Goal: Task Accomplishment & Management: Complete application form

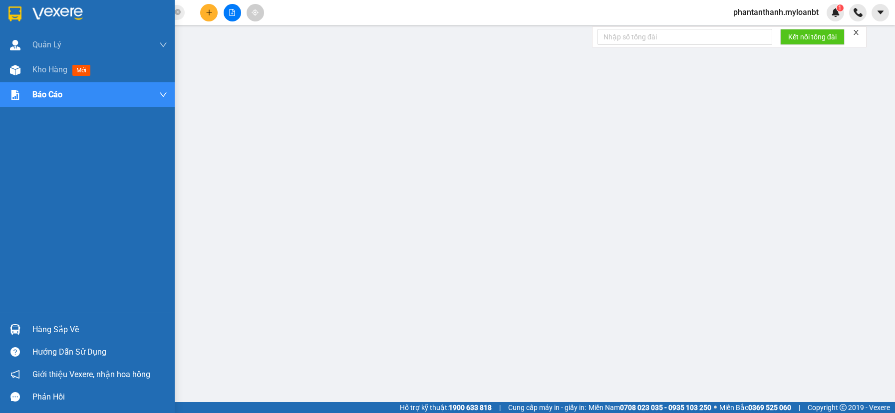
click at [25, 332] on div "Hàng sắp về" at bounding box center [87, 330] width 175 height 22
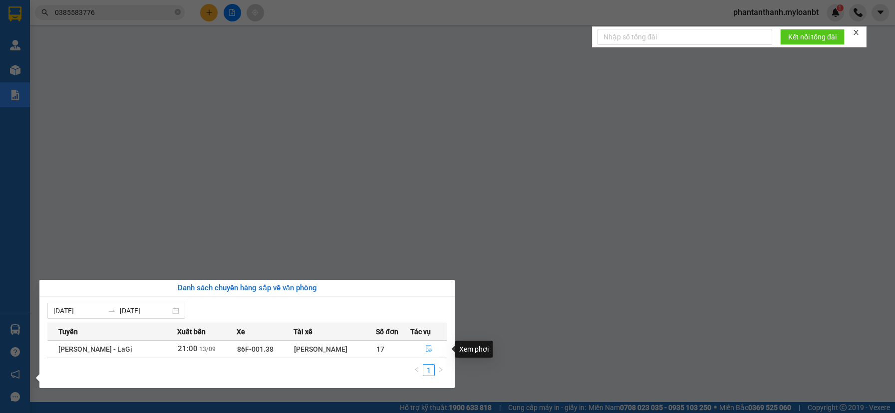
click at [429, 354] on span "file-done" at bounding box center [428, 350] width 7 height 8
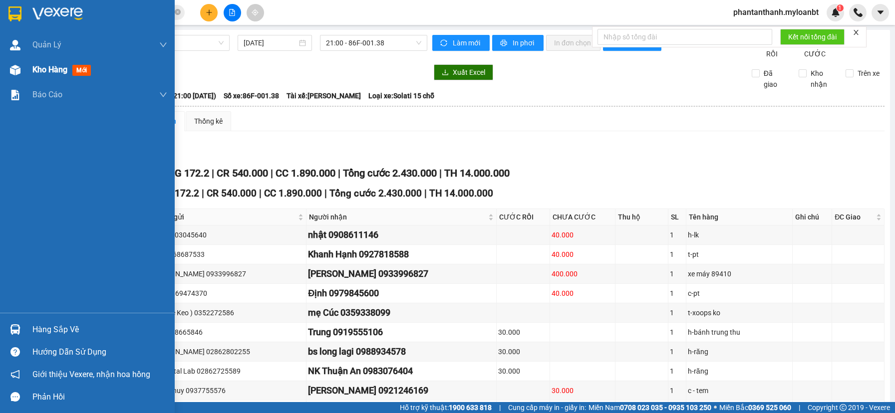
click at [15, 68] on img at bounding box center [15, 70] width 10 height 10
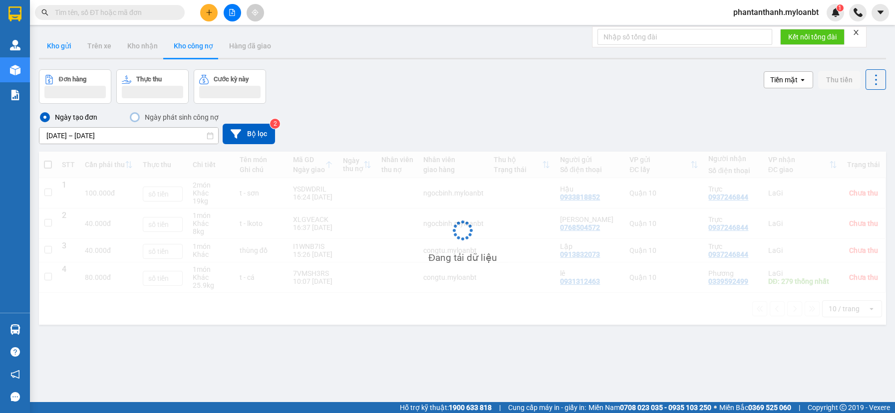
click at [58, 51] on button "Kho gửi" at bounding box center [59, 46] width 40 height 24
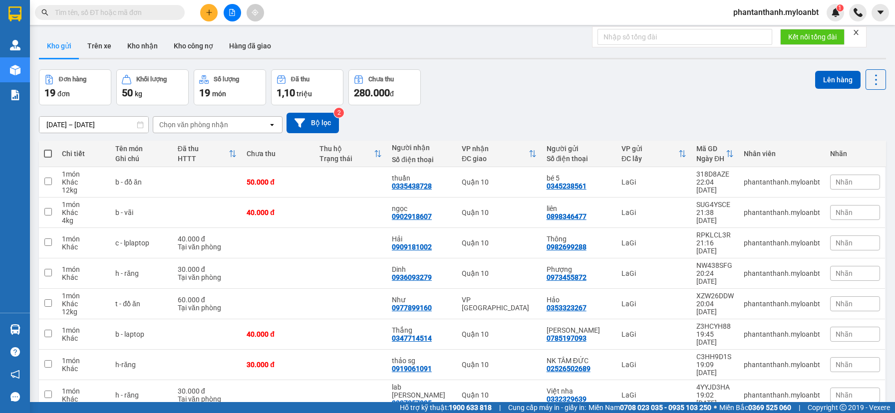
scroll to position [54, 0]
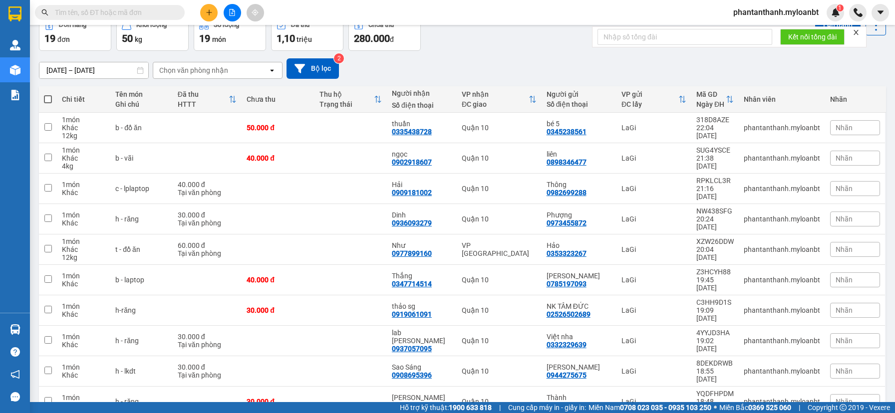
click at [839, 360] on span "100 / trang" at bounding box center [841, 356] width 36 height 10
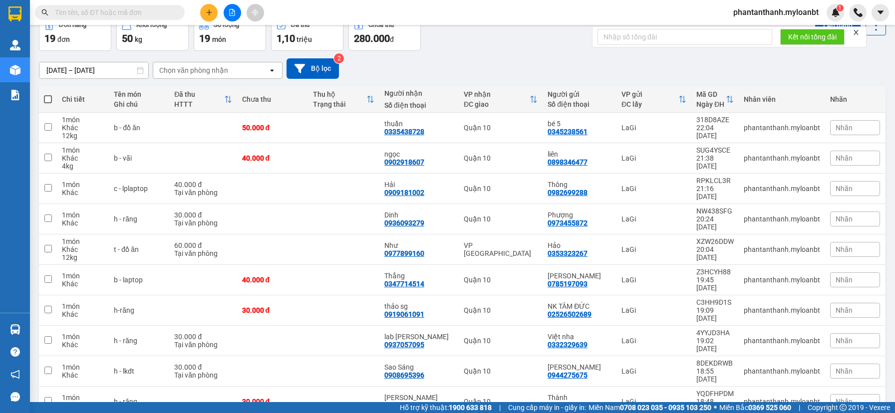
click at [48, 98] on span at bounding box center [48, 99] width 8 height 8
click at [48, 94] on input "checkbox" at bounding box center [48, 94] width 0 height 0
checkbox input "true"
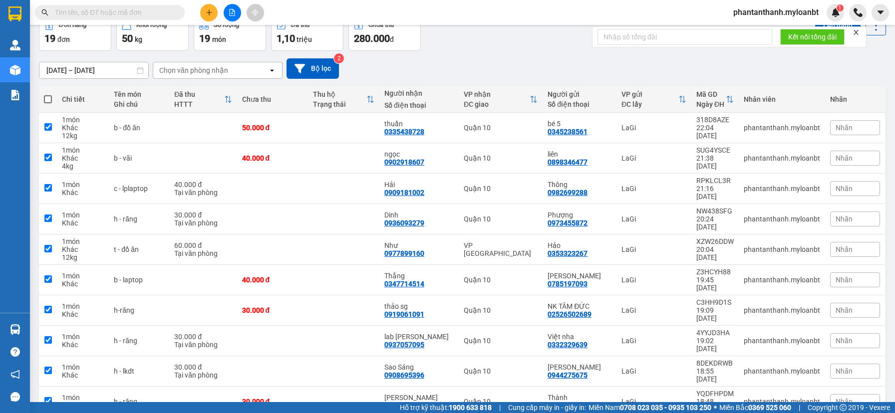
checkbox input "true"
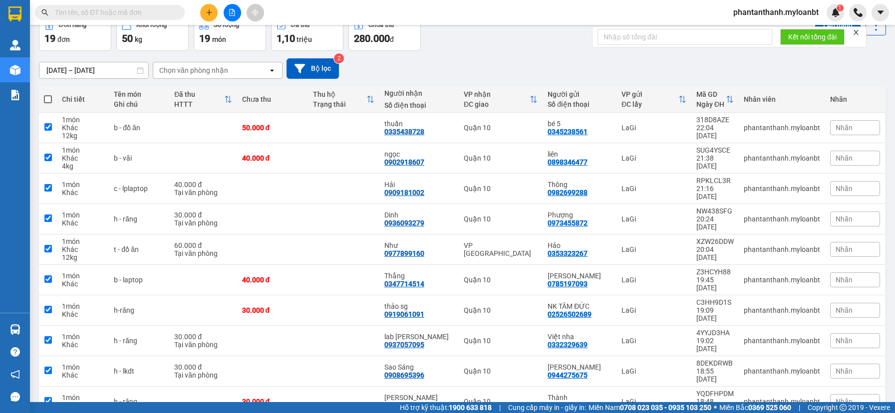
checkbox input "true"
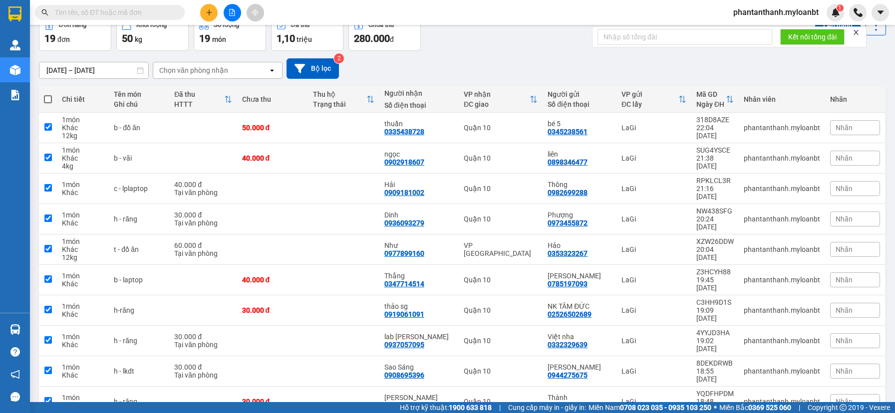
checkbox input "true"
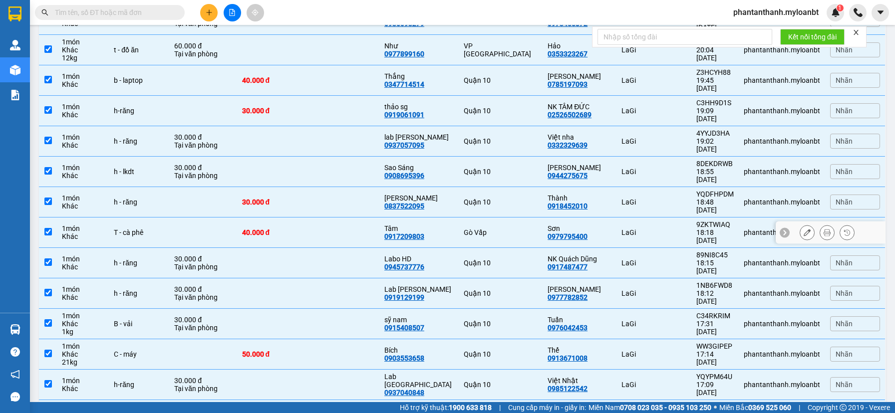
scroll to position [273, 0]
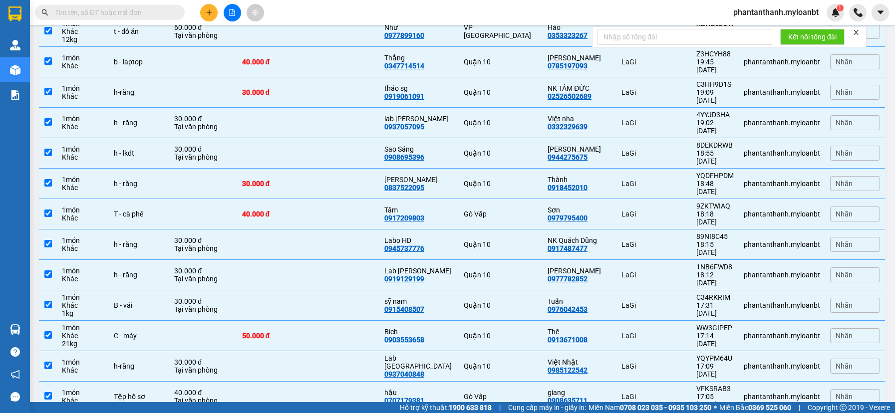
checkbox input "false"
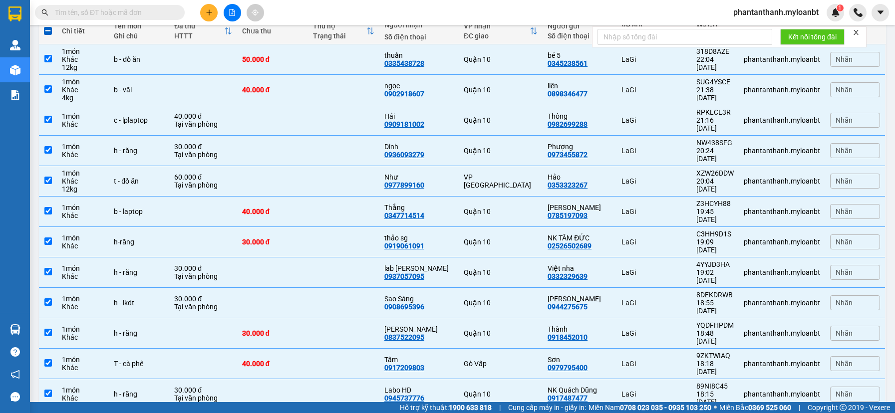
scroll to position [0, 0]
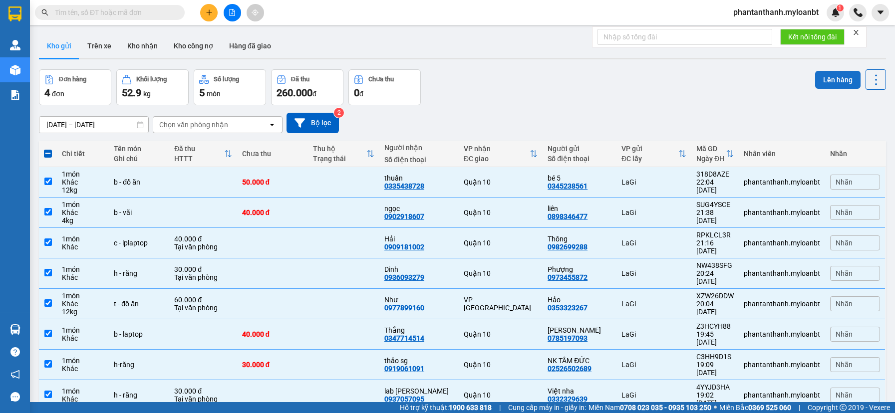
click at [815, 78] on button "Lên hàng" at bounding box center [837, 80] width 45 height 18
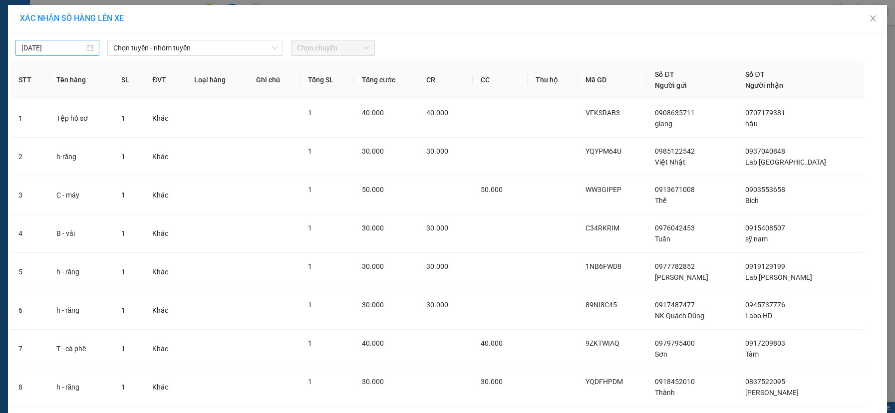
click at [57, 51] on body "Kết quả tìm kiếm ( 0 ) Bộ lọc No Data phantanthanh.myloanbt 1 Quản [PERSON_NAME…" at bounding box center [447, 206] width 895 height 413
type input "[DATE]"
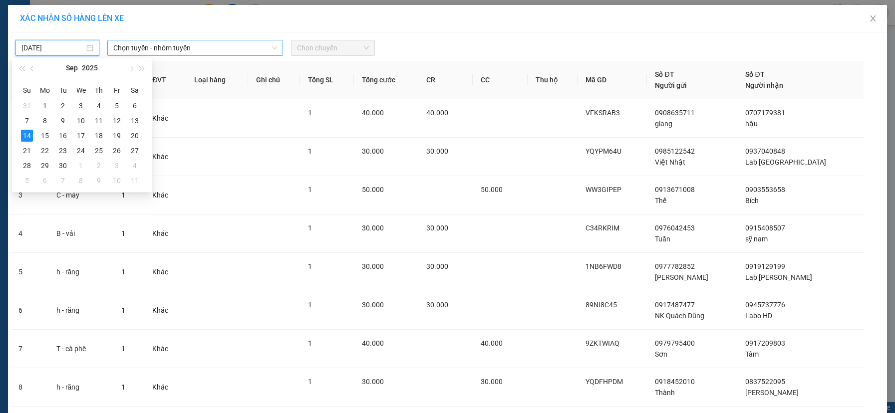
click at [178, 51] on span "Chọn tuyến - nhóm tuyến" at bounding box center [195, 47] width 164 height 15
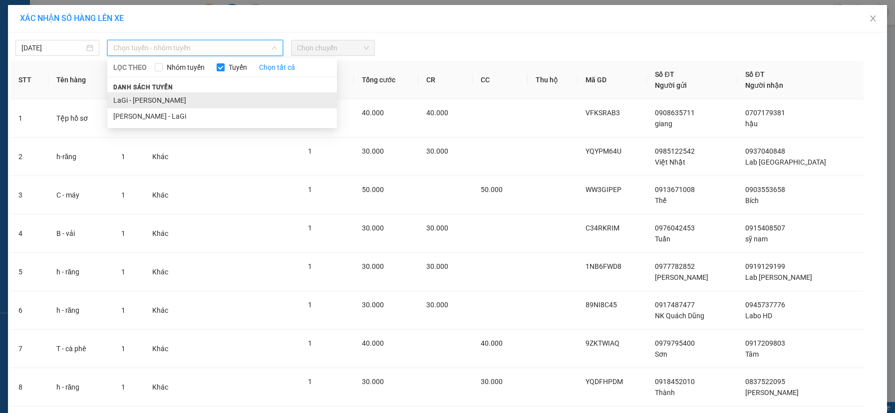
click at [156, 102] on li "LaGi - [PERSON_NAME]" at bounding box center [222, 100] width 230 height 16
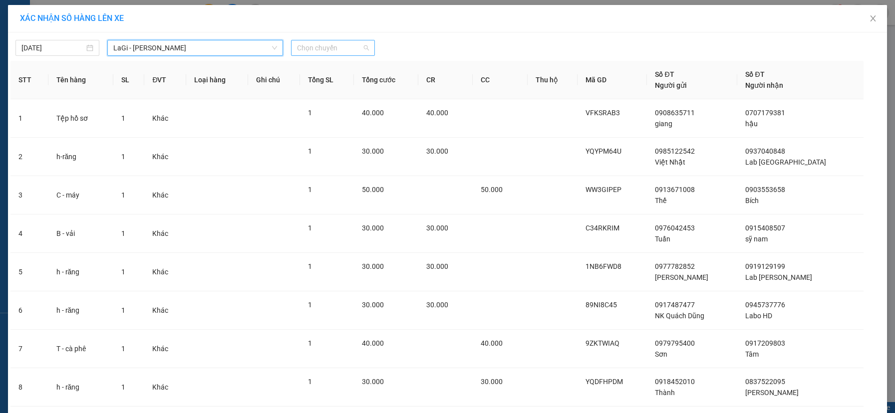
click at [321, 47] on span "Chọn chuyến" at bounding box center [333, 47] width 72 height 15
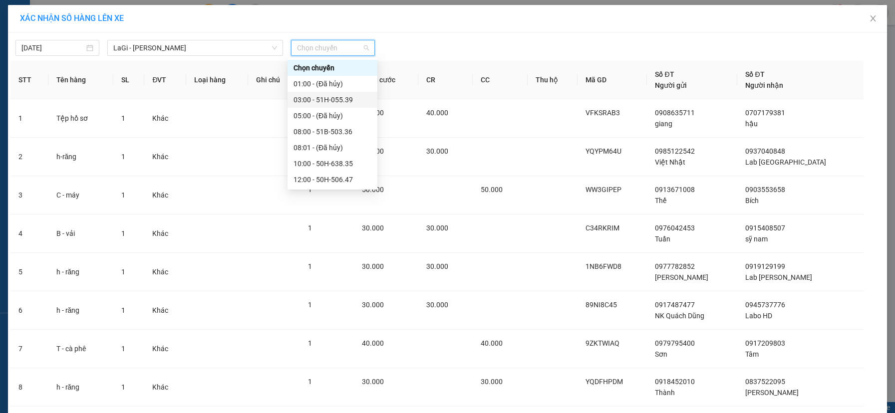
click at [313, 99] on div "03:00 - 51H-055.39" at bounding box center [333, 99] width 78 height 11
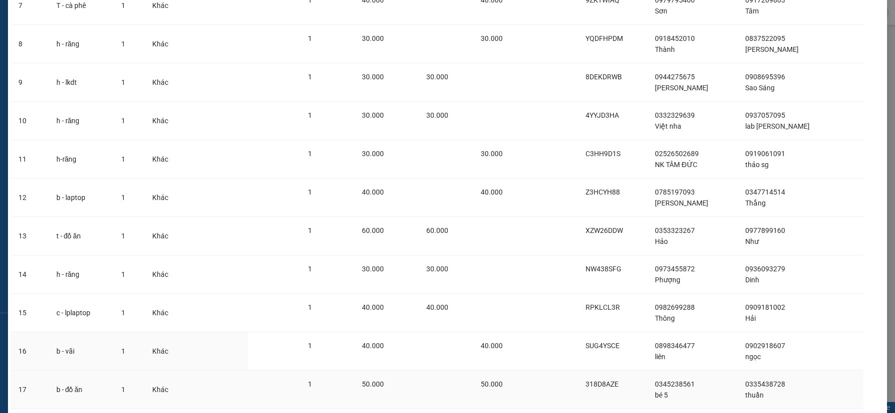
scroll to position [418, 0]
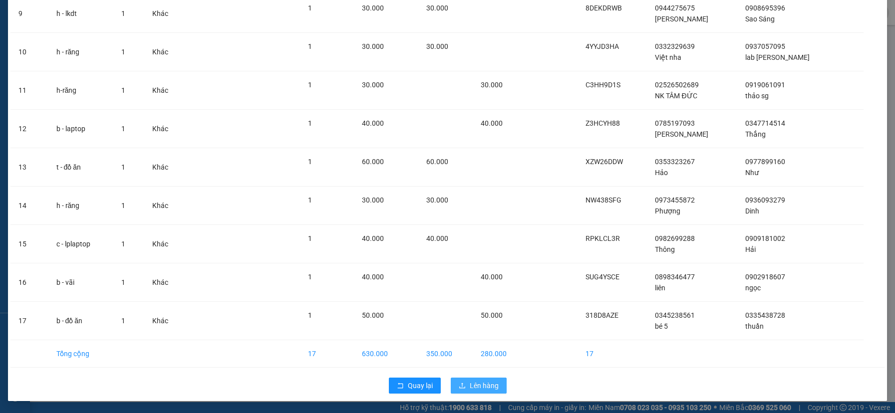
click at [473, 394] on div "Quay lại Lên hàng" at bounding box center [447, 386] width 874 height 26
click at [471, 391] on span "Lên hàng" at bounding box center [484, 386] width 29 height 11
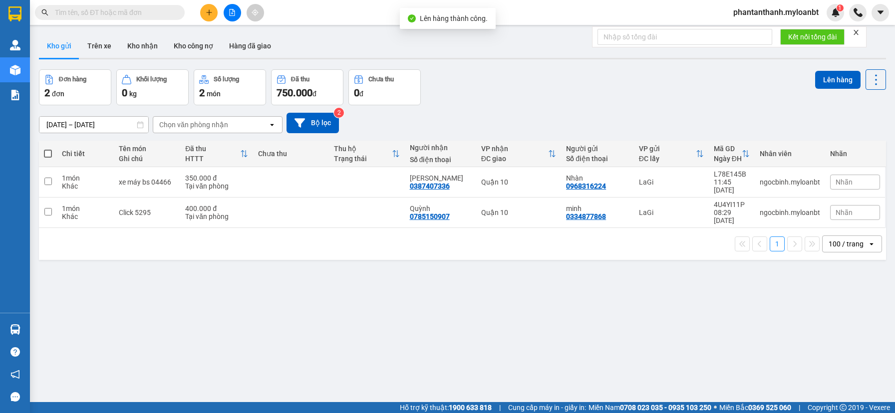
click at [527, 86] on div "Đơn hàng 2 đơn Khối lượng 0 kg Số lượng 2 món Đã thu 750.000 đ Chưa thu 0 đ Lên…" at bounding box center [462, 87] width 847 height 36
click at [211, 8] on button at bounding box center [208, 12] width 17 height 17
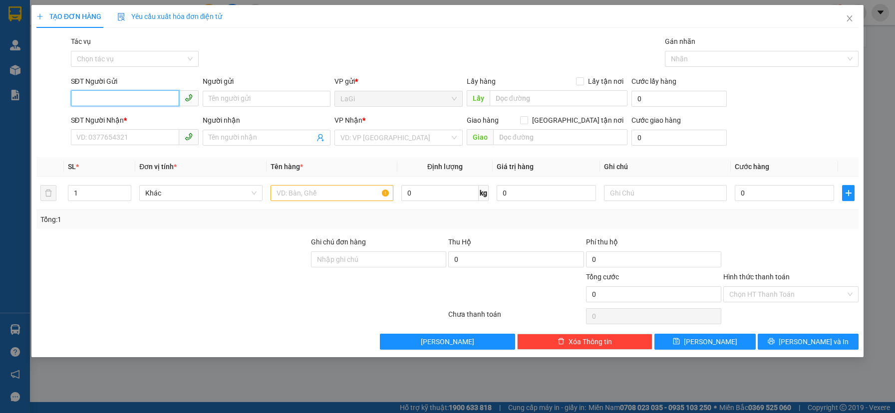
click at [162, 103] on input "SĐT Người Gửi" at bounding box center [125, 98] width 108 height 16
click at [360, 192] on input "text" at bounding box center [332, 193] width 123 height 16
click at [425, 194] on input "0" at bounding box center [439, 193] width 77 height 16
click at [432, 199] on input "0" at bounding box center [439, 193] width 77 height 16
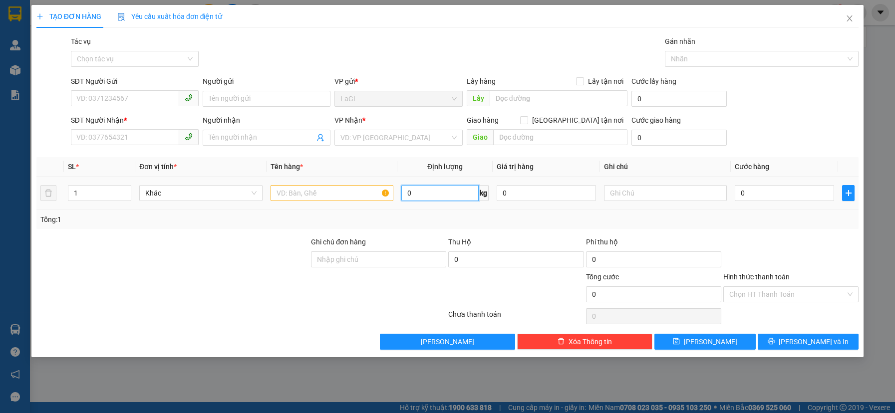
click at [432, 199] on input "0" at bounding box center [439, 193] width 77 height 16
type input "8"
click at [149, 97] on input "SĐT Người Gửi" at bounding box center [125, 98] width 108 height 16
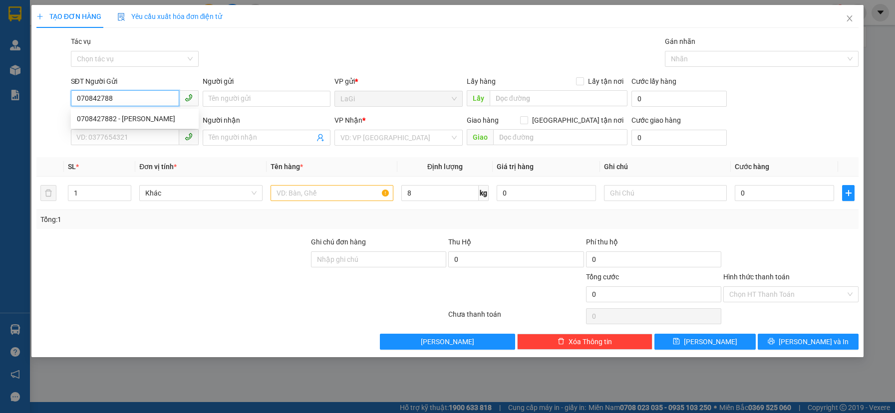
type input "0708427882"
click at [123, 124] on div "0708427882 - [PERSON_NAME]" at bounding box center [135, 118] width 116 height 11
type input "[PERSON_NAME]"
type input "0783221709"
type input "tân"
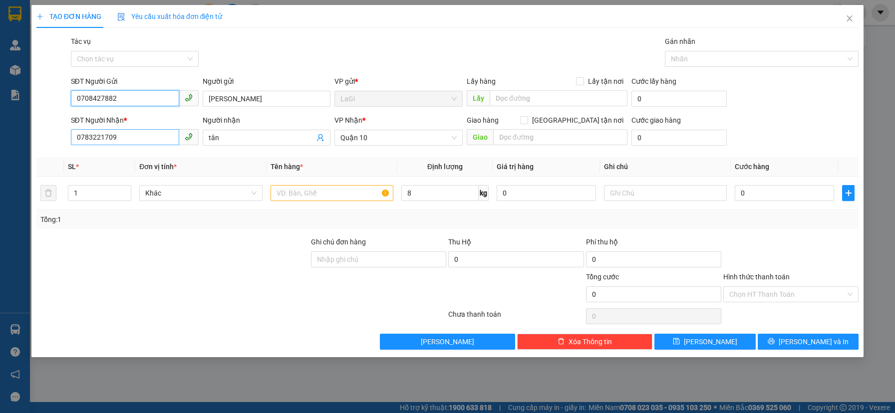
type input "0708427882"
click at [144, 136] on input "0783221709" at bounding box center [125, 137] width 108 height 16
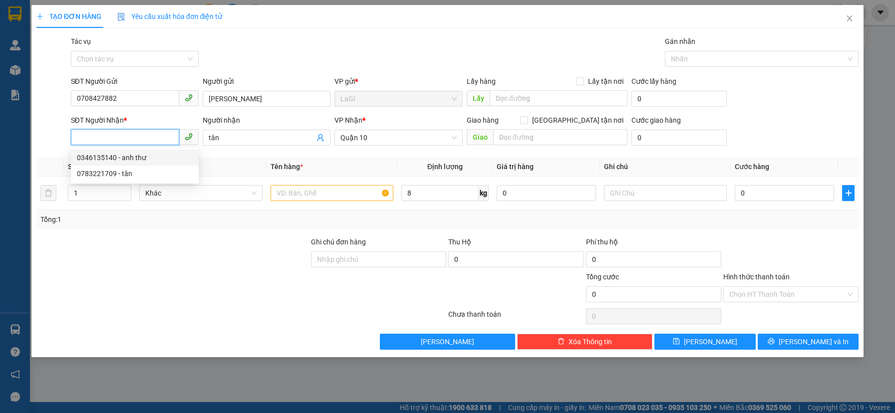
click at [144, 154] on div "0346135140 - anh thư" at bounding box center [135, 157] width 116 height 11
type input "0346135140"
type input "anh thư"
type input "0346135140"
click at [317, 194] on input "text" at bounding box center [332, 193] width 123 height 16
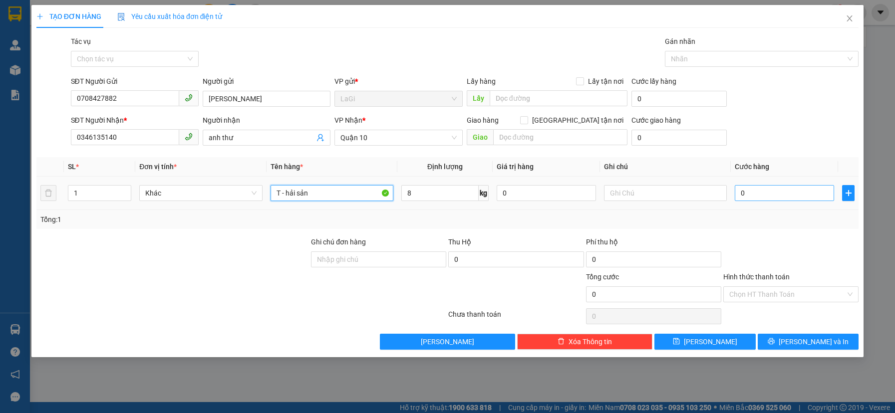
type input "T - hải sản"
click at [743, 189] on input "0" at bounding box center [784, 193] width 99 height 16
type input "4"
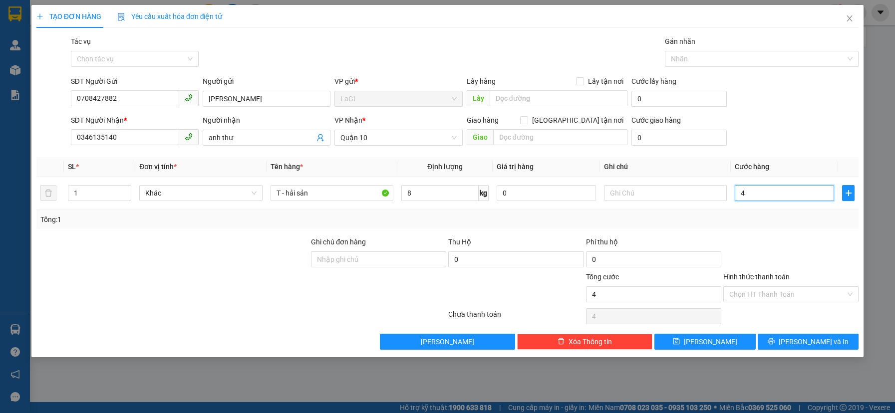
type input "40"
type input "40.000"
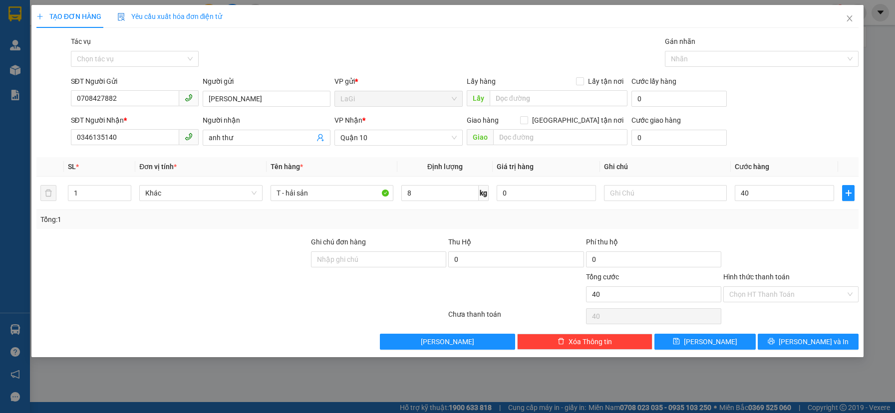
type input "40.000"
click at [764, 235] on div "Transit Pickup Surcharge Ids Transit Deliver Surcharge Ids Transit Deliver Surc…" at bounding box center [447, 193] width 822 height 314
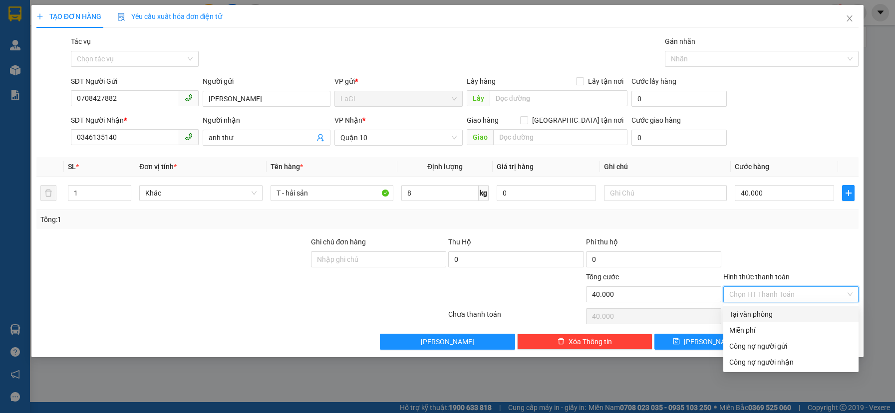
click at [767, 295] on input "Hình thức thanh toán" at bounding box center [788, 294] width 116 height 15
click at [777, 250] on div at bounding box center [791, 254] width 137 height 35
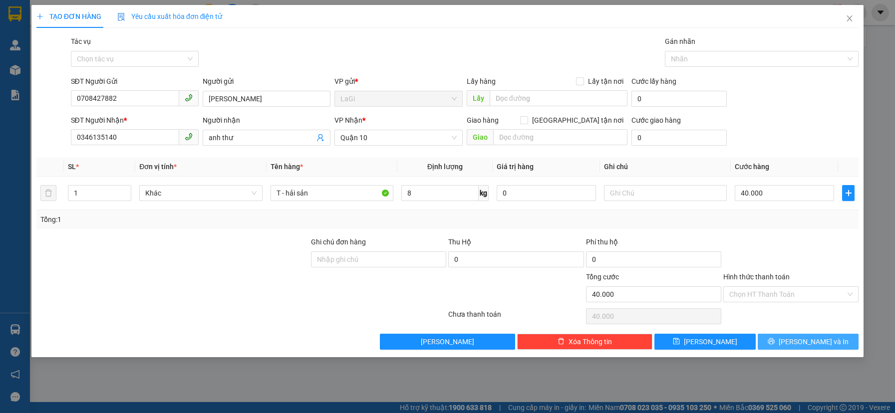
click at [801, 342] on span "[PERSON_NAME] và In" at bounding box center [814, 342] width 70 height 11
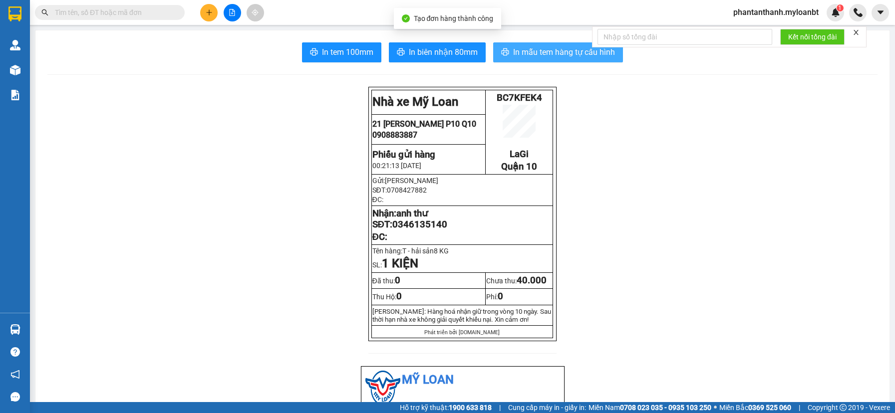
click at [516, 52] on span "In mẫu tem hàng tự cấu hình" at bounding box center [564, 52] width 102 height 12
click at [544, 61] on button "In mẫu tem hàng tự cấu hình" at bounding box center [558, 52] width 130 height 20
